Goal: Task Accomplishment & Management: Manage account settings

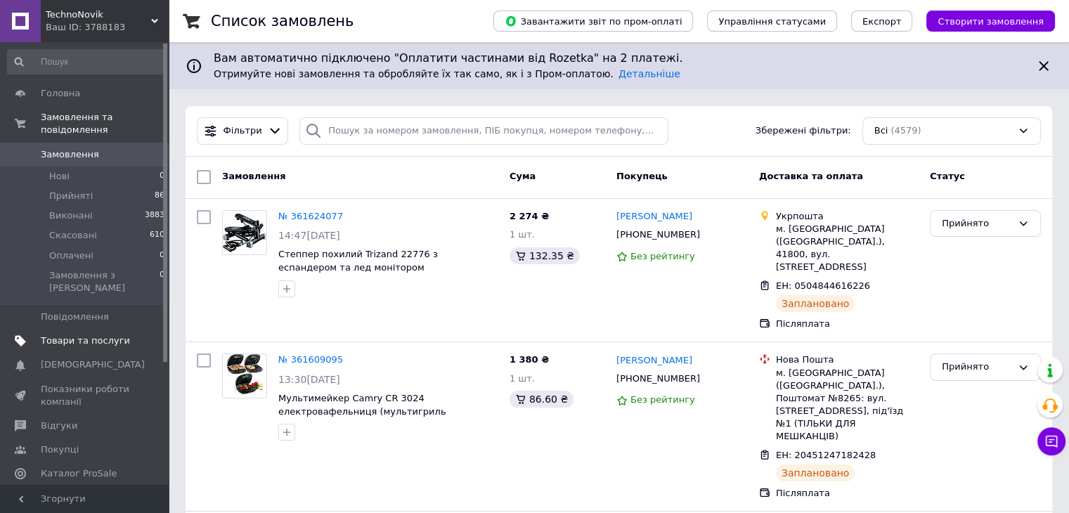
click at [89, 334] on span "Товари та послуги" at bounding box center [85, 340] width 89 height 13
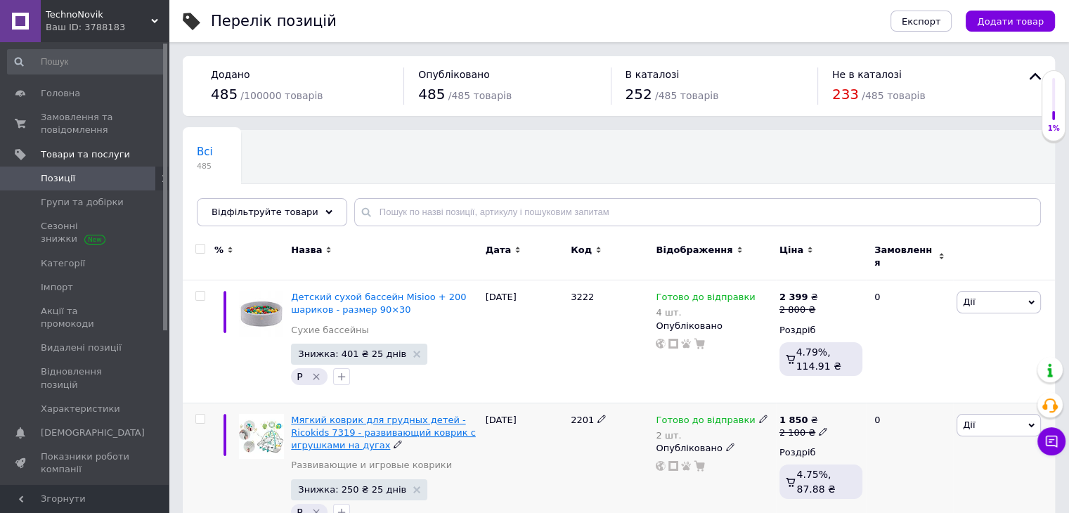
click at [334, 419] on span "Мягкий коврик для грудных детей - Ricokids 7319 - развивающий коврик с игрушкам…" at bounding box center [383, 433] width 184 height 36
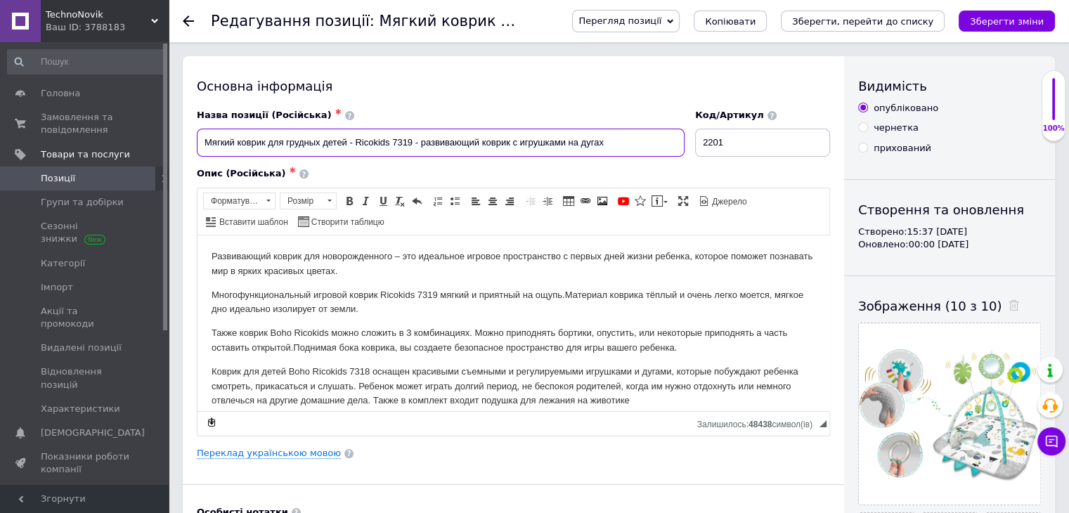
click at [353, 146] on input "Мягкий коврик для грудных детей - Ricokids 7319 - развивающий коврик с игрушкам…" at bounding box center [441, 143] width 488 height 28
drag, startPoint x: 351, startPoint y: 142, endPoint x: 407, endPoint y: 143, distance: 56.9
click at [407, 143] on input "Мягкий коврик для грудных детей Ricokids 7319 - развивающий коврик с игрушками …" at bounding box center [441, 143] width 488 height 28
type input "Мягкий коврик для грудных детей Ricokids 7319 - развивающий коврик с игрушками …"
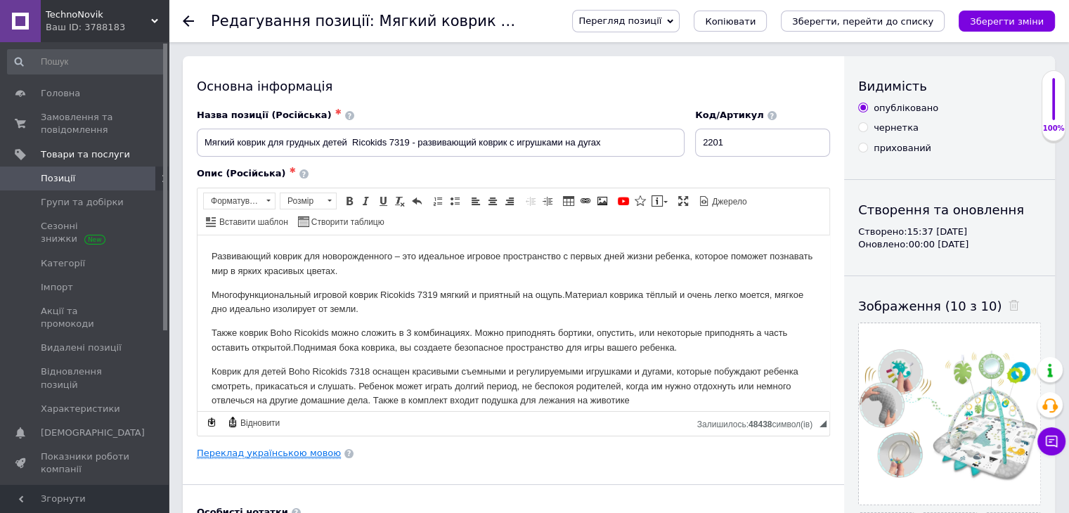
click at [300, 454] on link "Переклад українською мовою" at bounding box center [269, 453] width 144 height 11
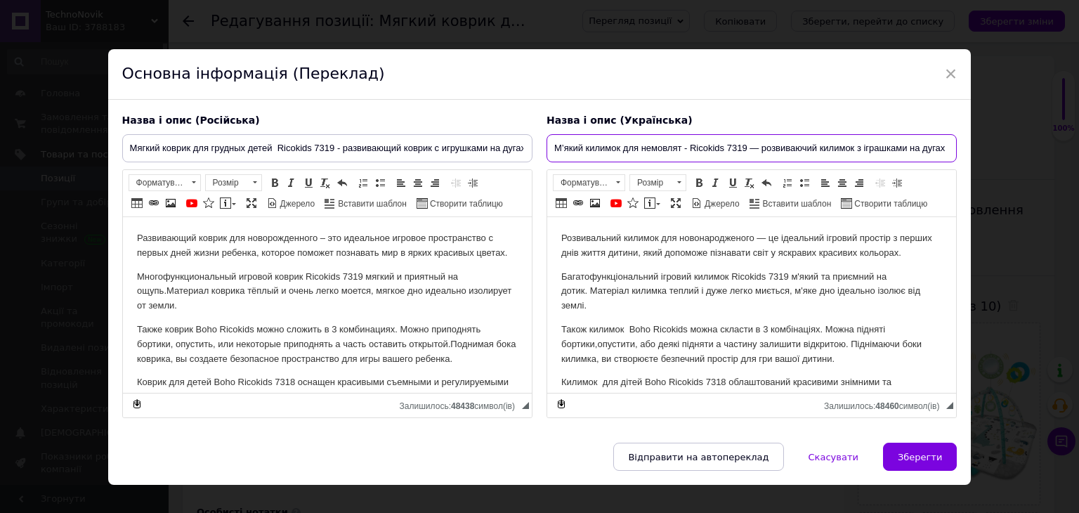
drag, startPoint x: 549, startPoint y: 147, endPoint x: 984, endPoint y: 143, distance: 434.9
click at [984, 143] on div "× Основна інформація (Переклад) Назва і опис (Російська) Мягкий коврик для груд…" at bounding box center [539, 256] width 1079 height 513
paste input "гровой коврик с дугами для новорожденного"
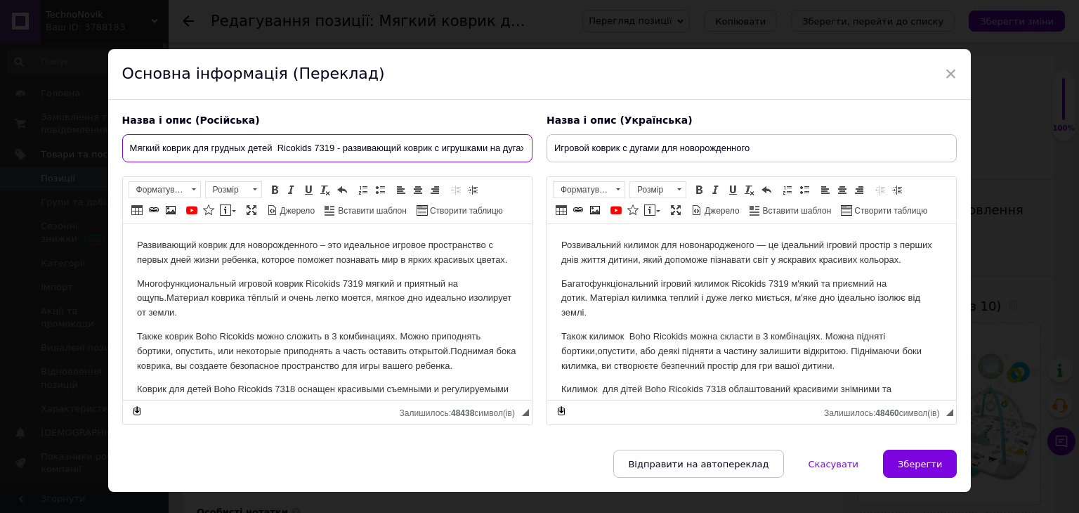
drag, startPoint x: 278, startPoint y: 149, endPoint x: 332, endPoint y: 150, distance: 54.1
click at [332, 150] on input "Мягкий коврик для грудных детей Ricokids 7319 - развивающий коврик с игрушками …" at bounding box center [327, 148] width 410 height 28
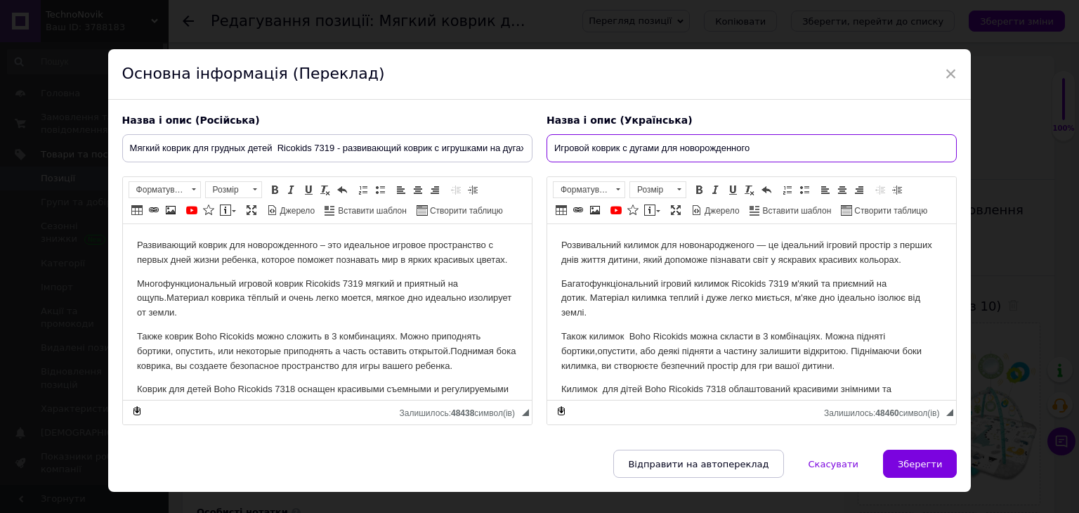
click at [783, 151] on input "Игровой коврик с дугами для новорожденного" at bounding box center [752, 148] width 410 height 28
paste input "Ricokids 7319"
drag, startPoint x: 819, startPoint y: 149, endPoint x: 549, endPoint y: 157, distance: 270.6
click at [549, 157] on input "Игровой коврик с дугами для новорожденного Ricokids 7319" at bounding box center [752, 148] width 410 height 28
type input "Игровой коврик с дугами для новорожденного Ricokids 7319"
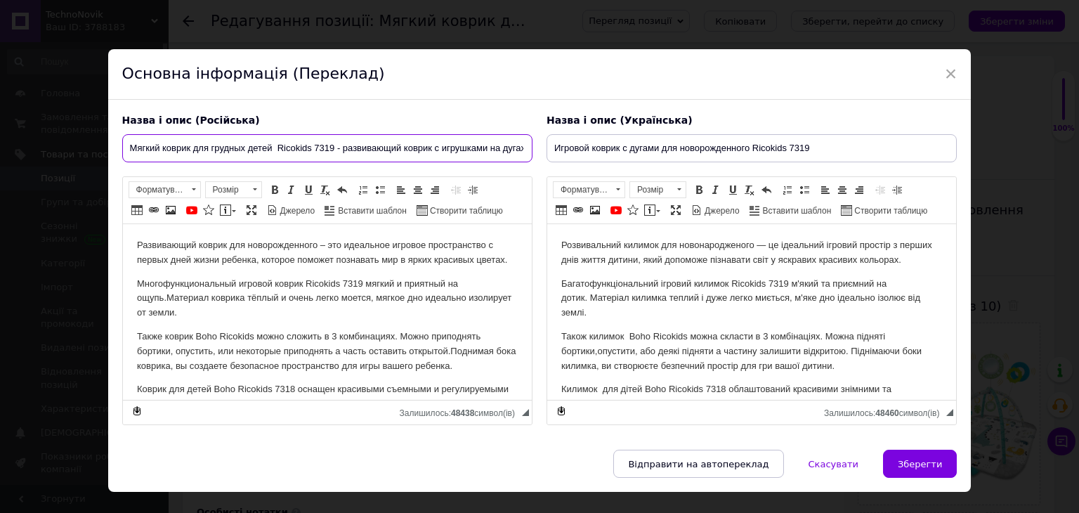
scroll to position [0, 3]
drag, startPoint x: 126, startPoint y: 148, endPoint x: 565, endPoint y: 140, distance: 439.2
click at [565, 140] on div "Назва і опис (Російська) Мягкий коврик для грудных детей Ricokids 7319 - развив…" at bounding box center [539, 270] width 849 height 326
paste input "гровой коврик с дугами для новорожденного Ricokids 7319"
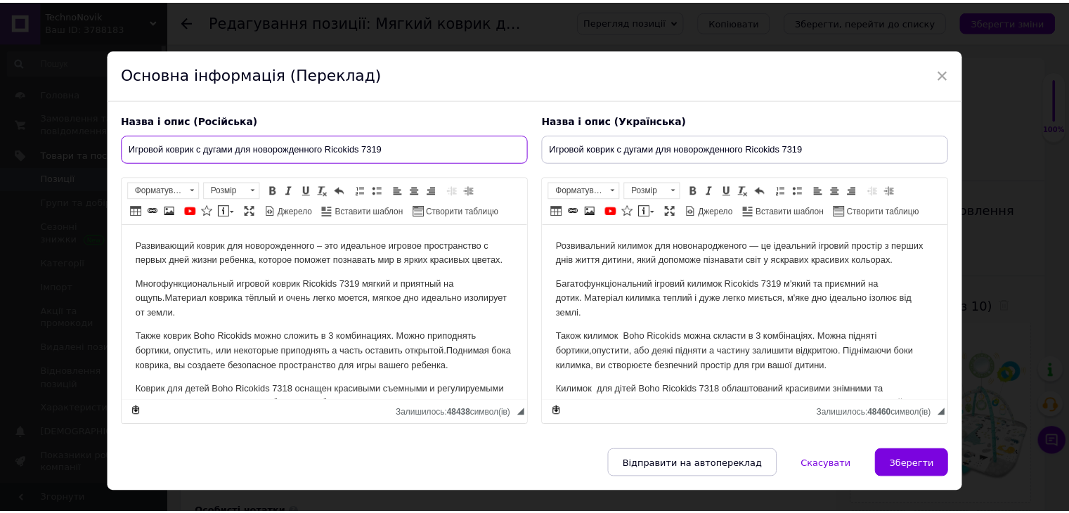
scroll to position [0, 0]
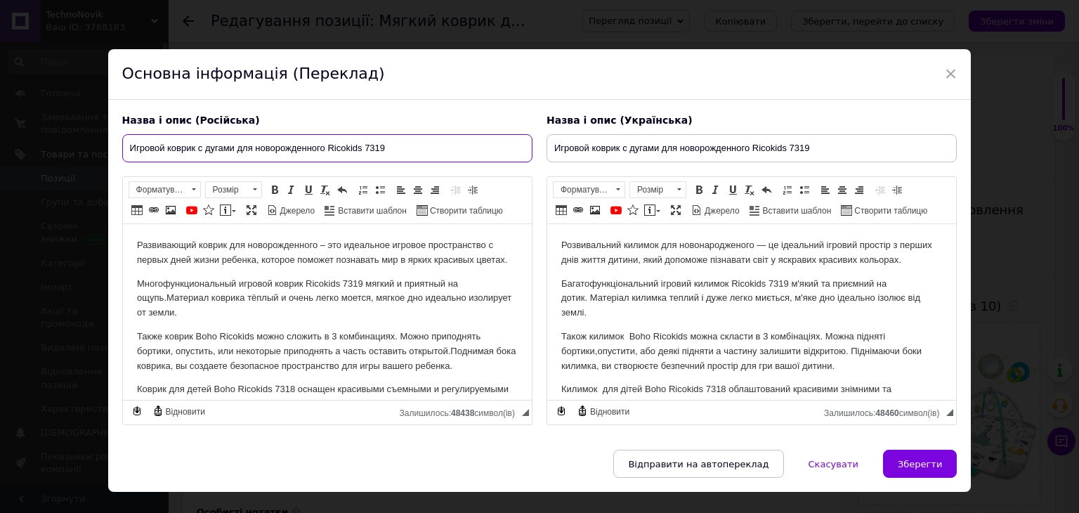
type input "Игровой коврик с дугами для новорожденного Ricokids 7319"
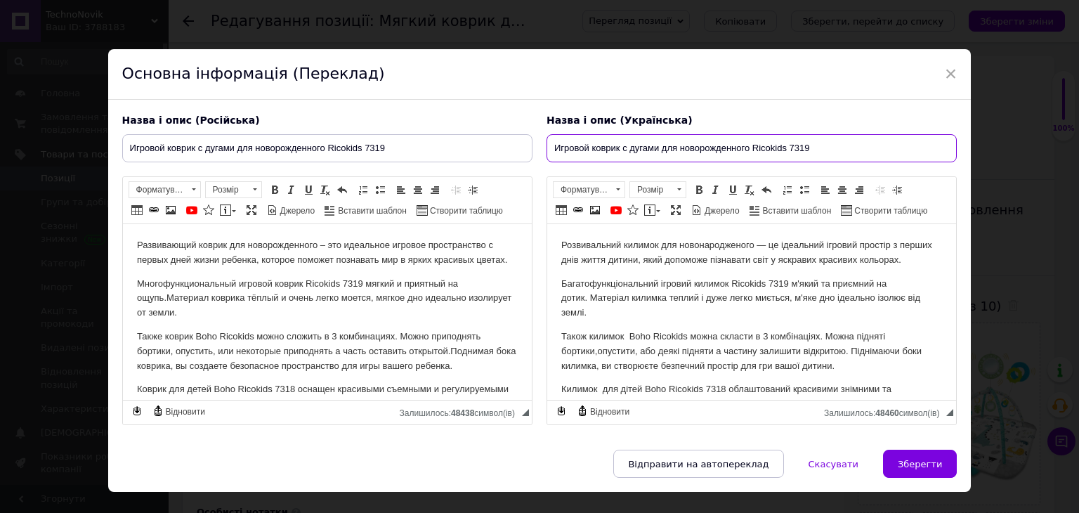
drag, startPoint x: 809, startPoint y: 144, endPoint x: 523, endPoint y: 150, distance: 285.3
click at [523, 150] on div "Назва і опис (Російська) Игровой коврик с дугами для новорожденного Ricokids 73…" at bounding box center [539, 270] width 849 height 326
paste input "гровий килимок з дугами для новонародже"
type input "Ігровий килимок з дугами для новонародженого Ricokids 7319"
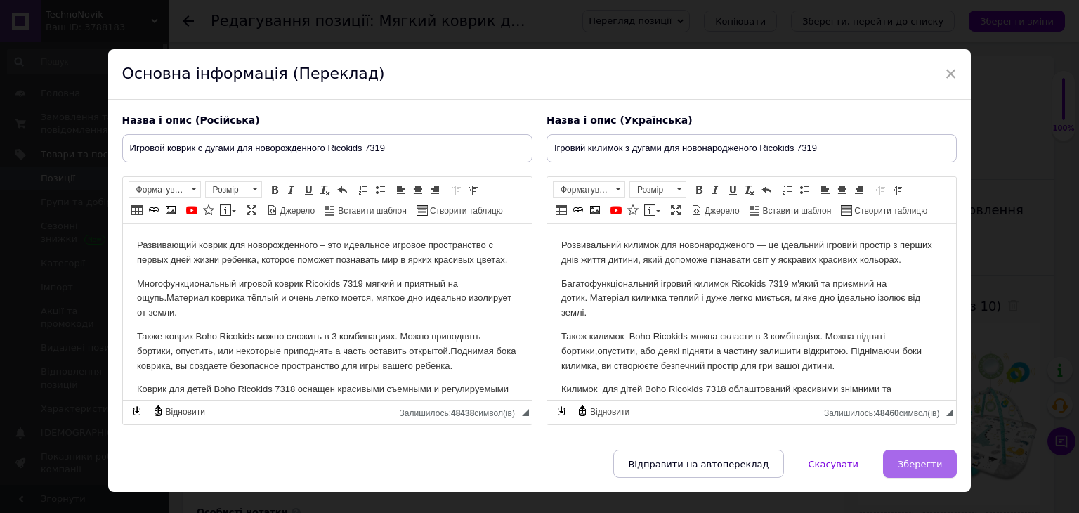
click at [925, 473] on button "Зберегти" at bounding box center [920, 464] width 74 height 28
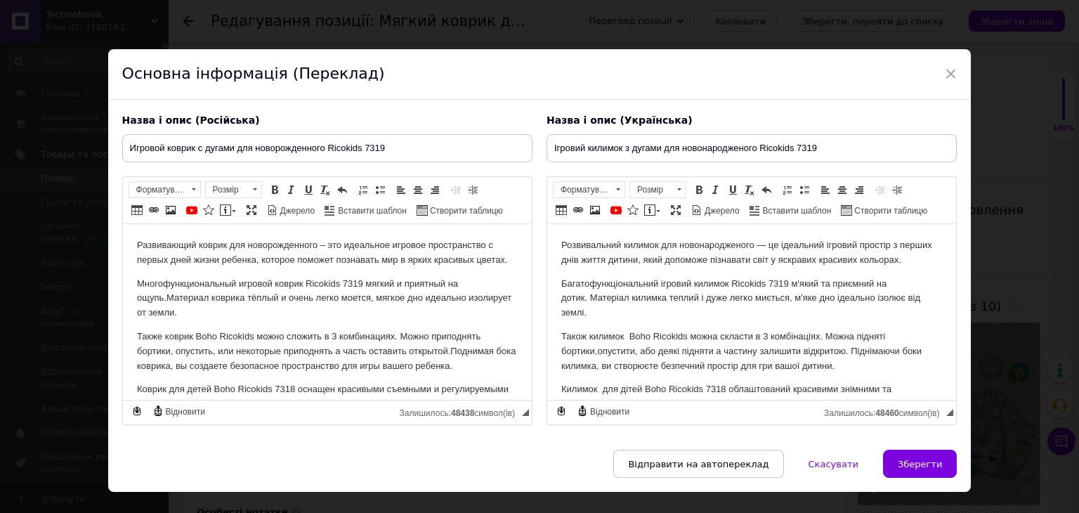
type input "Игровой коврик с дугами для новорожденного Ricokids 7319"
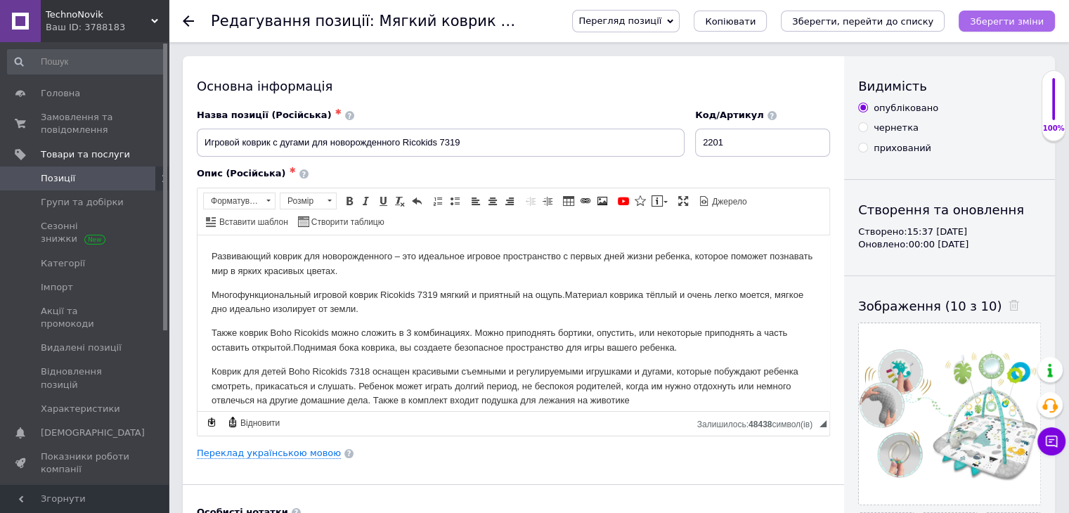
click at [1020, 26] on icon "Зберегти зміни" at bounding box center [1007, 21] width 74 height 11
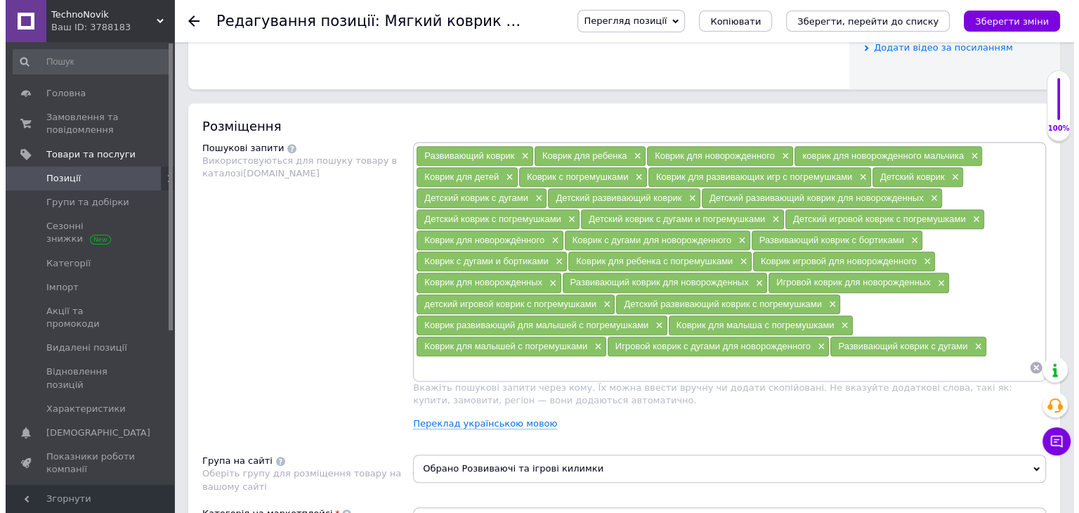
scroll to position [773, 0]
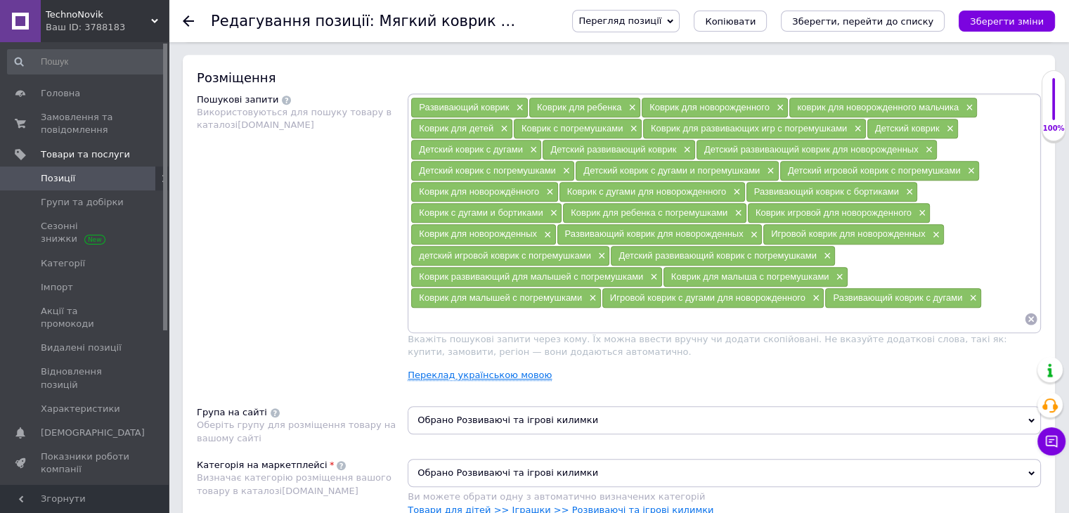
click at [462, 370] on link "Переклад українською мовою" at bounding box center [479, 375] width 144 height 11
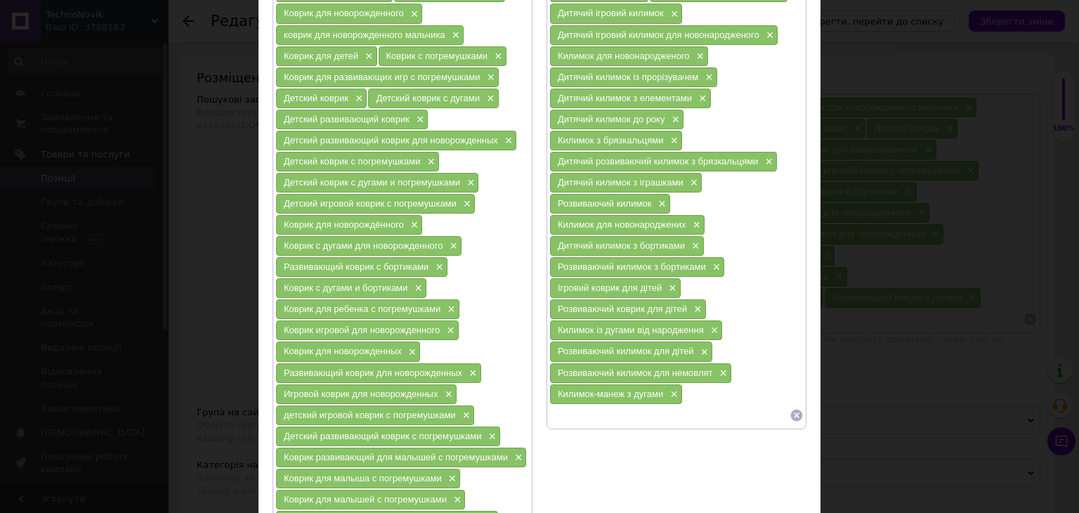
scroll to position [211, 0]
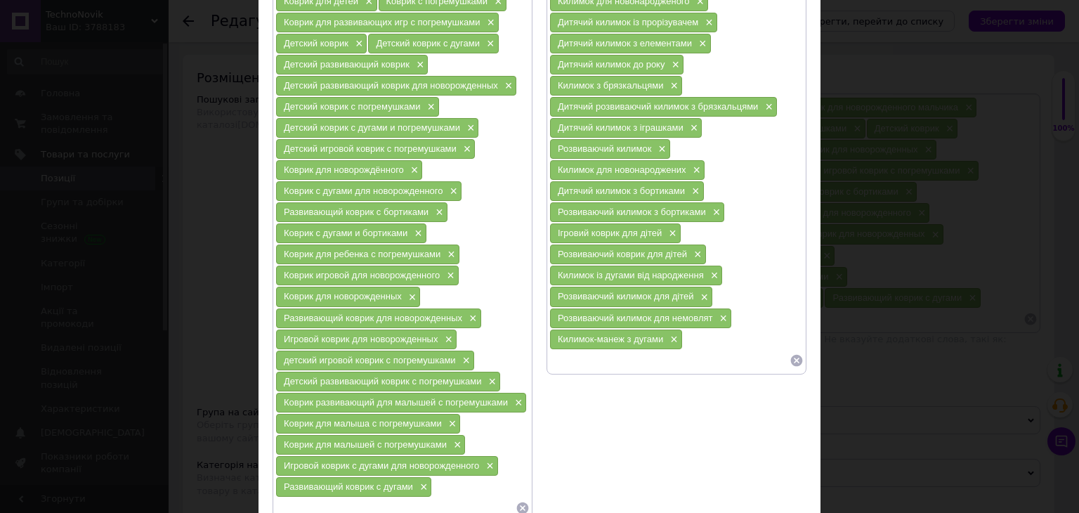
click at [578, 356] on input at bounding box center [669, 360] width 240 height 21
type input "к"
click at [556, 352] on input "Килимок для новонародженого" at bounding box center [669, 360] width 240 height 21
type input "Ігровий килимок для новонародженого"
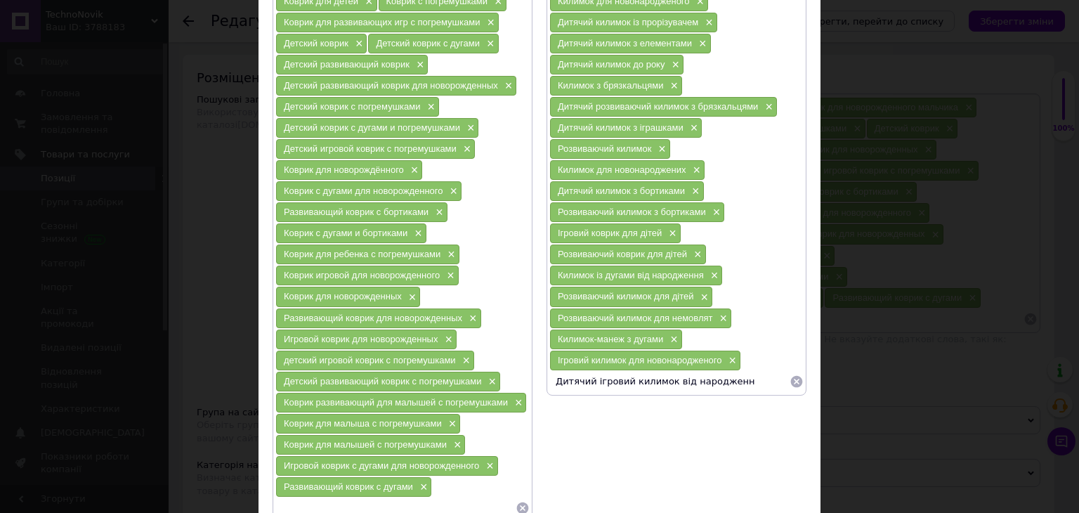
type input "Дитячий ігровий килимок від народження"
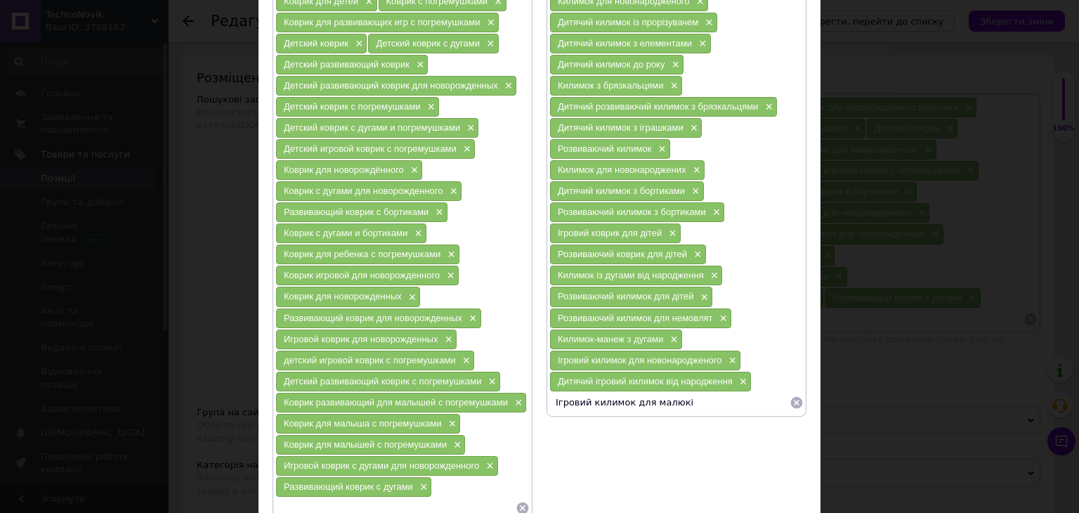
type input "Ігровий килимок для малюків"
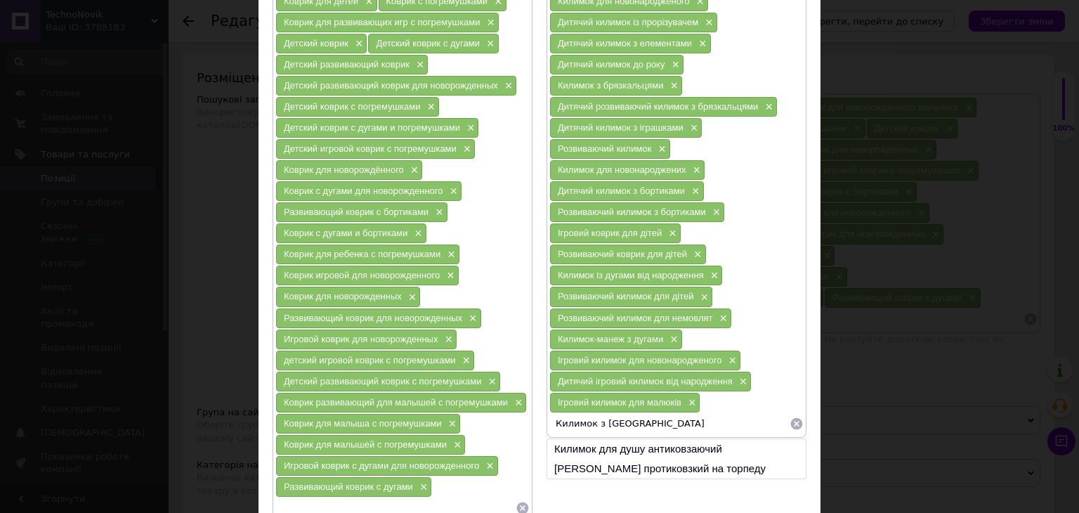
type input "Килимок з дугами"
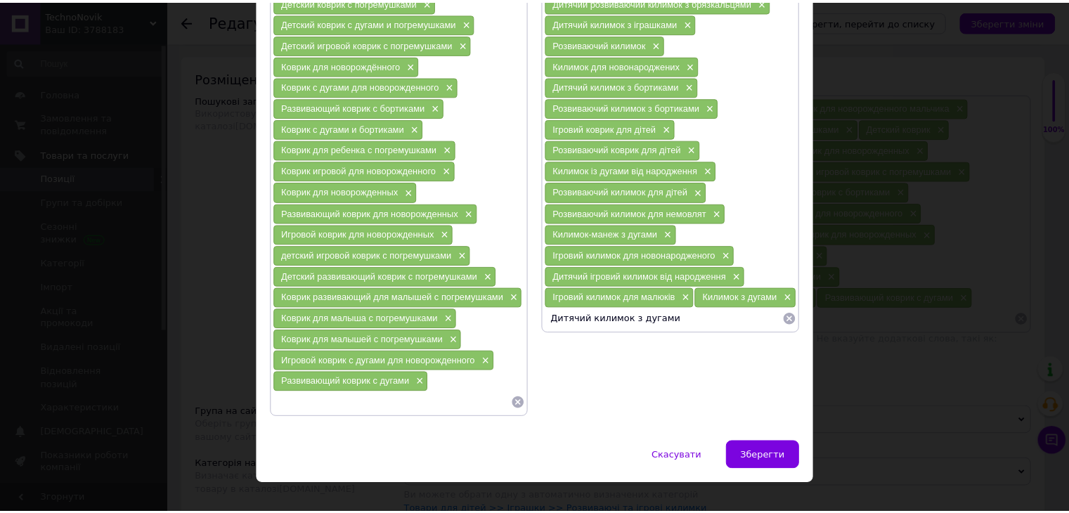
scroll to position [325, 0]
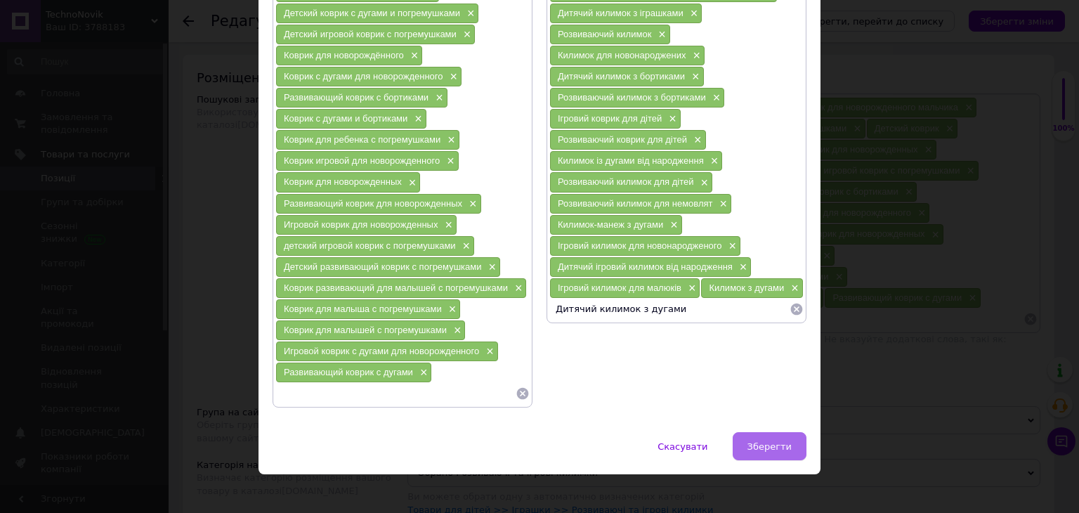
type input "Дитячий килимок з дугами"
click at [768, 441] on span "Зберегти" at bounding box center [770, 446] width 44 height 11
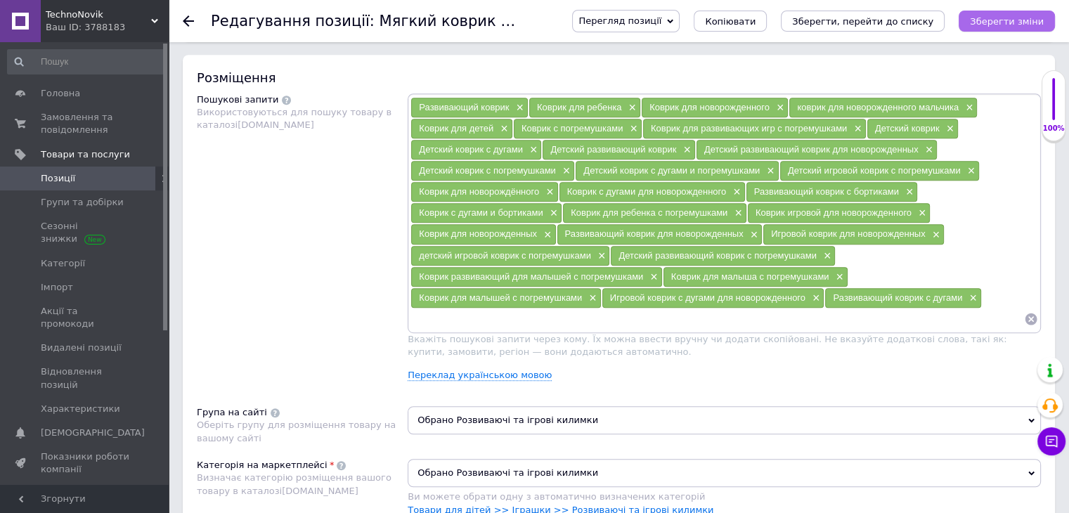
click at [1018, 18] on icon "Зберегти зміни" at bounding box center [1007, 21] width 74 height 11
click at [1023, 27] on icon "Зберегти зміни" at bounding box center [1007, 21] width 74 height 11
click at [96, 190] on link "Групи та добірки" at bounding box center [86, 202] width 173 height 24
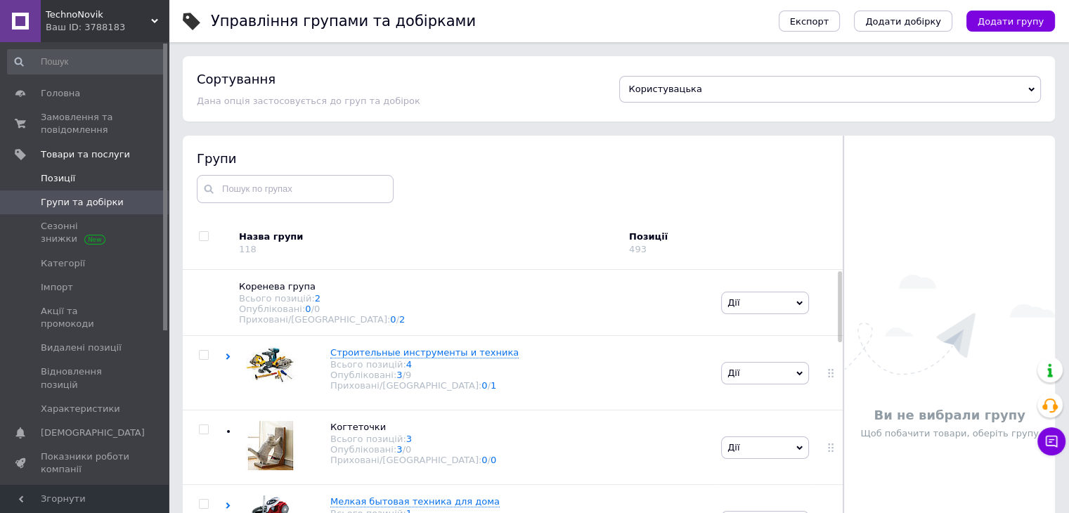
click at [72, 185] on link "Позиції" at bounding box center [86, 179] width 173 height 24
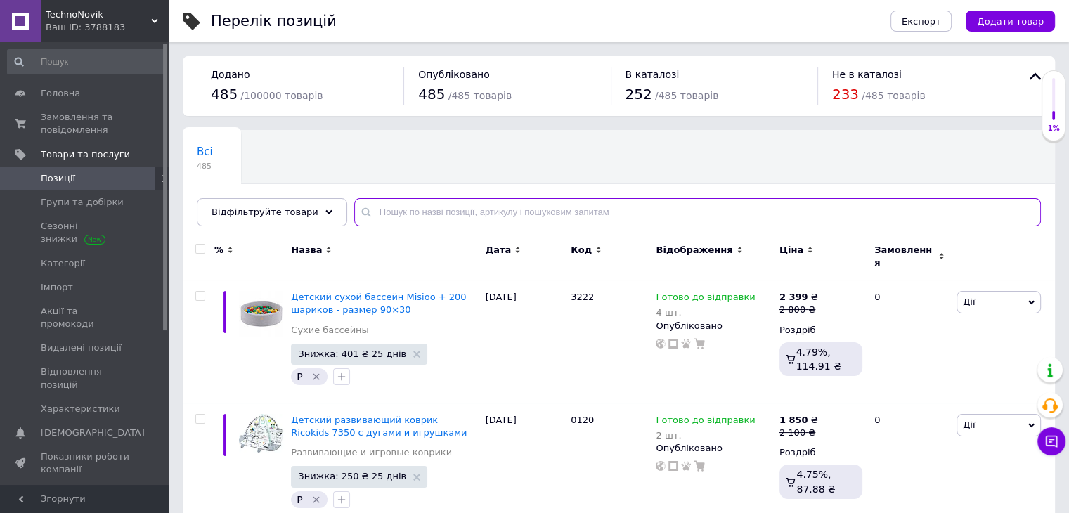
click at [387, 209] on input "text" at bounding box center [697, 212] width 686 height 28
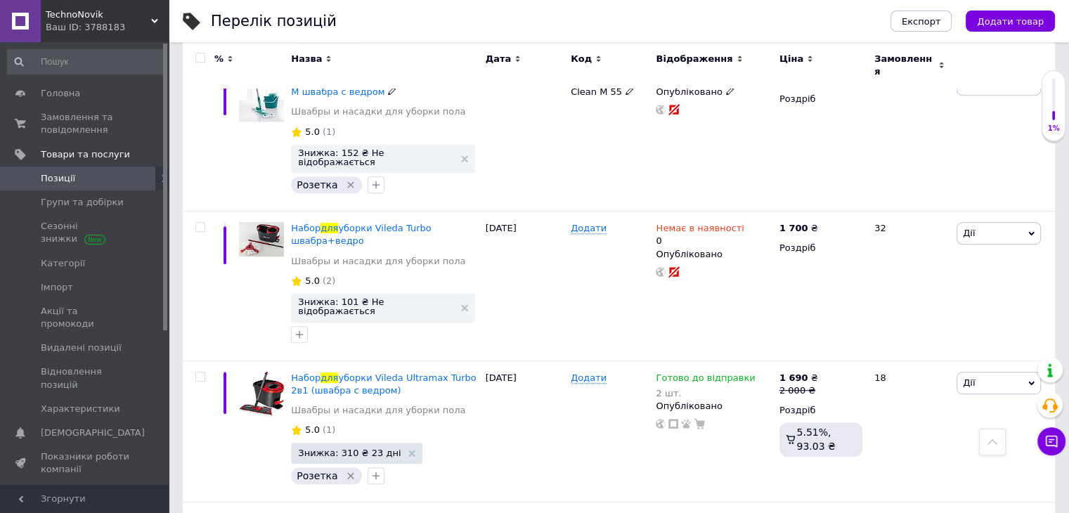
scroll to position [632, 0]
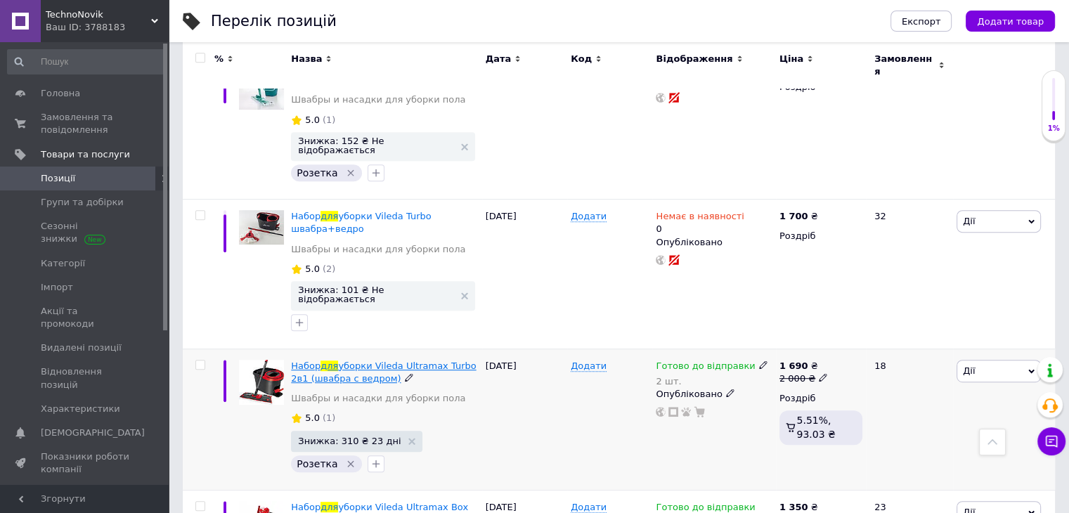
type input "Набір для прибирання"
click at [392, 360] on span "уборки Vileda Ultramax Turbo 2в1 (швабра с ведром)" at bounding box center [383, 371] width 185 height 23
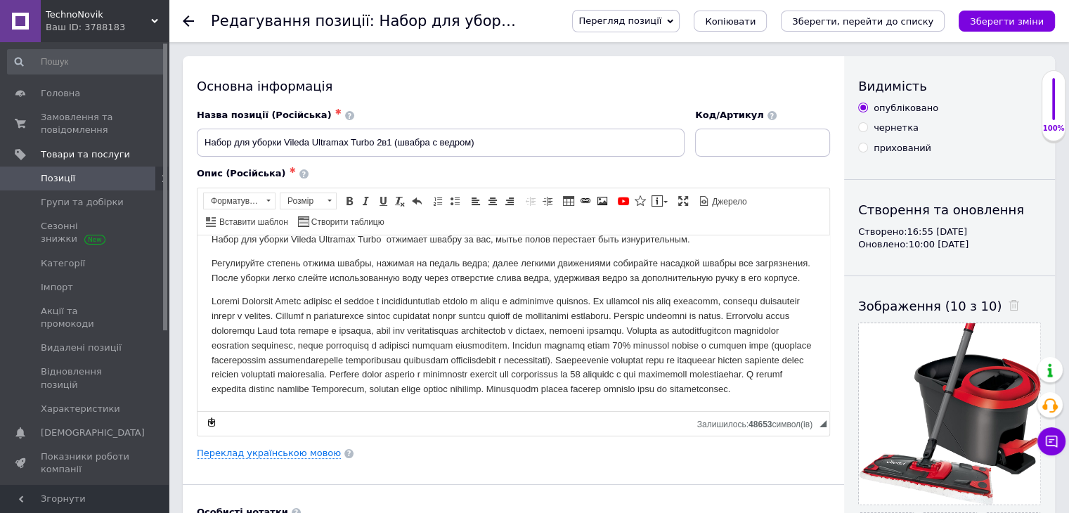
scroll to position [70, 0]
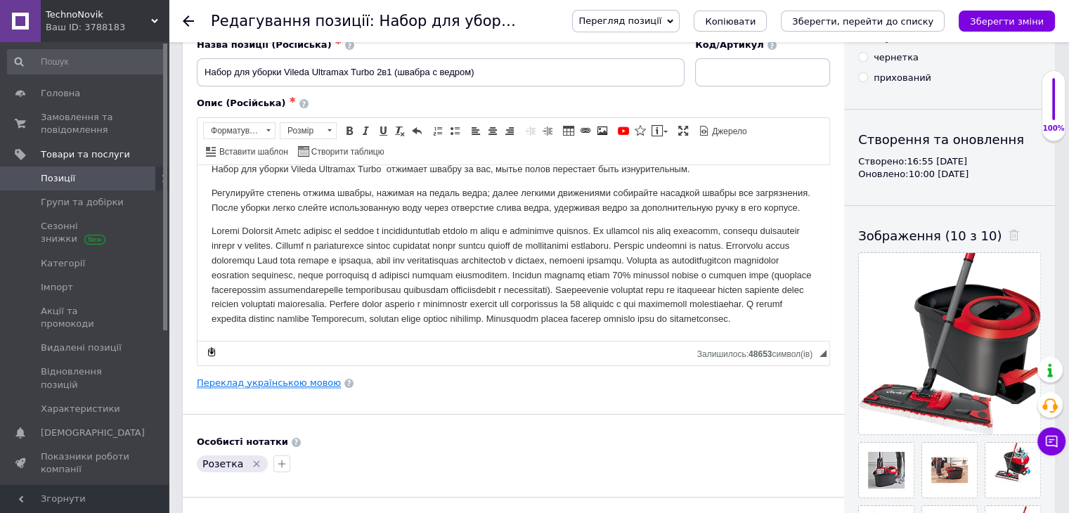
click at [280, 381] on link "Переклад українською мовою" at bounding box center [269, 382] width 144 height 11
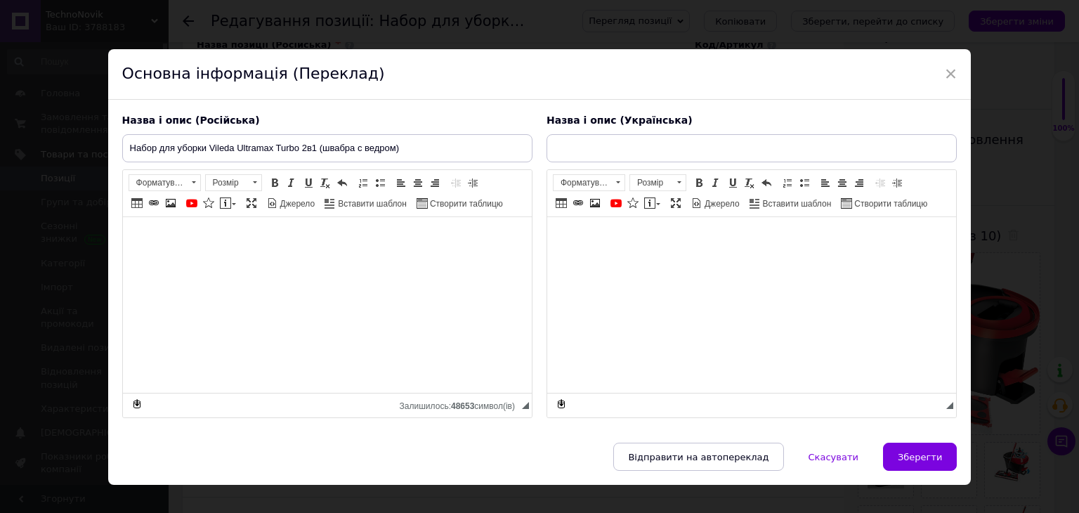
type input "Набір для прибирання Vileda Ultramax Turbo (швабра з відром)"
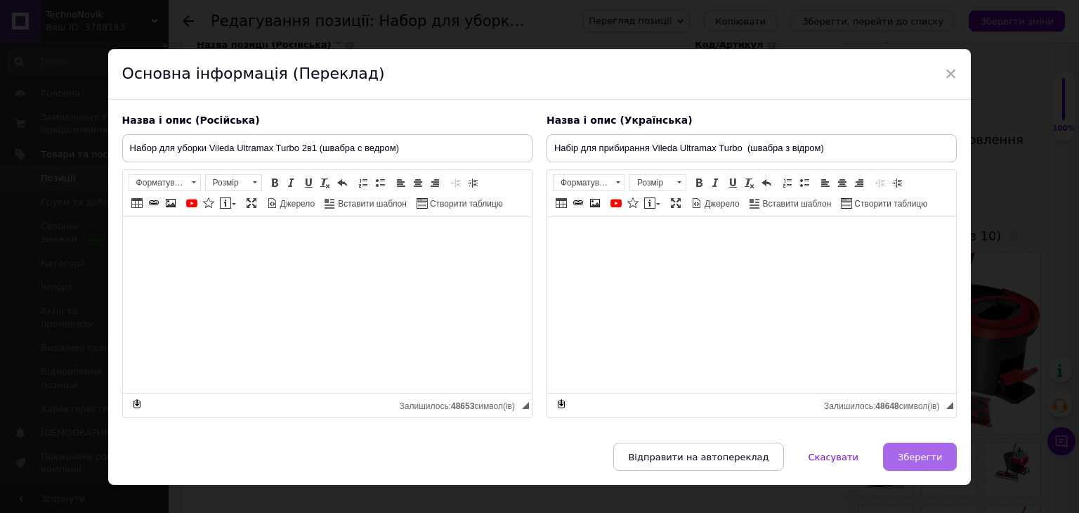
click at [943, 457] on button "Зберегти" at bounding box center [920, 457] width 74 height 28
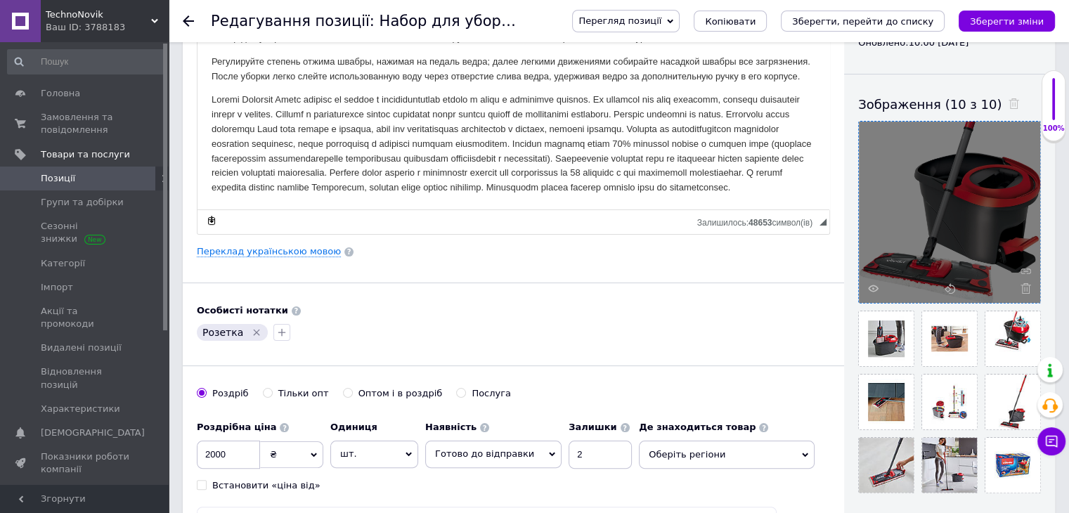
scroll to position [211, 0]
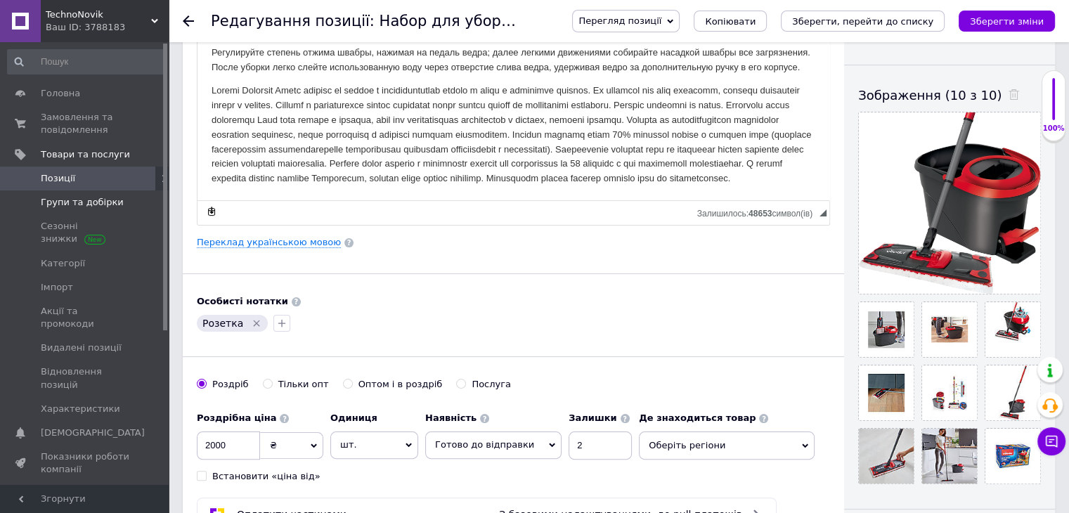
click at [98, 190] on link "Групи та добірки" at bounding box center [86, 202] width 173 height 24
